Goal: Information Seeking & Learning: Check status

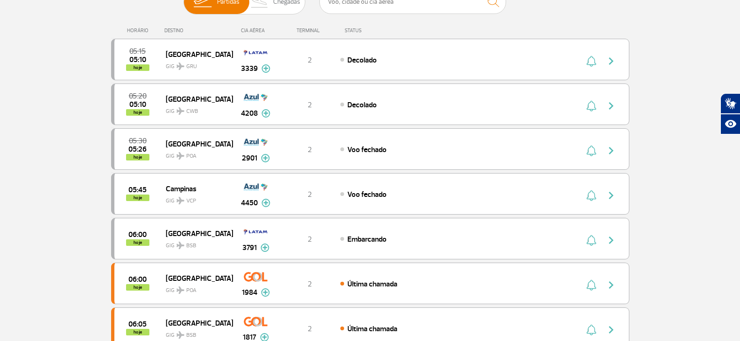
scroll to position [93, 0]
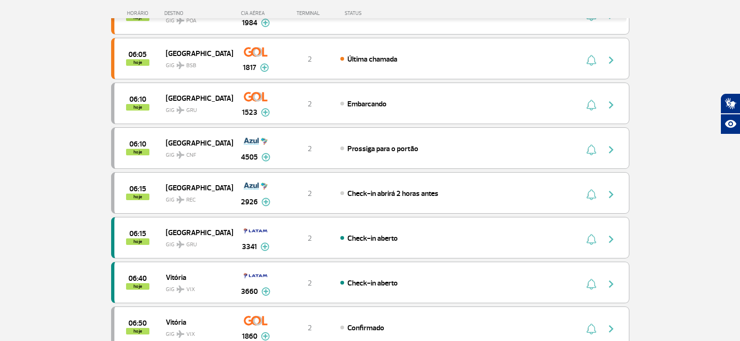
scroll to position [924, 0]
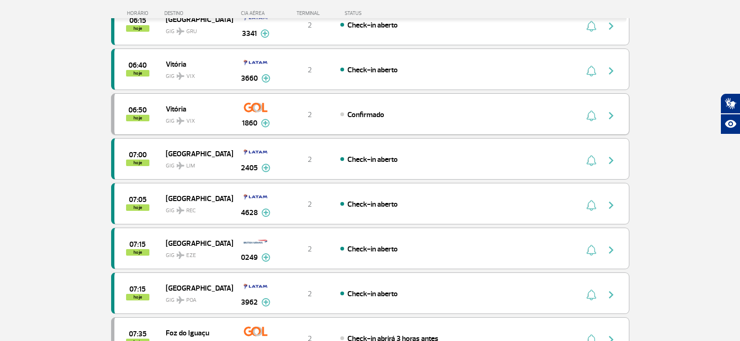
scroll to position [607, 0]
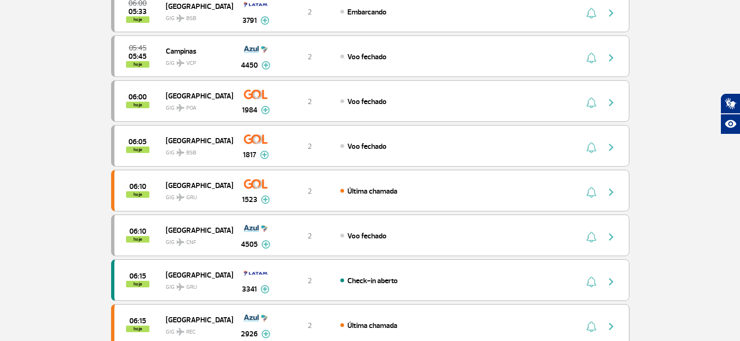
scroll to position [233, 0]
